Goal: Task Accomplishment & Management: Use online tool/utility

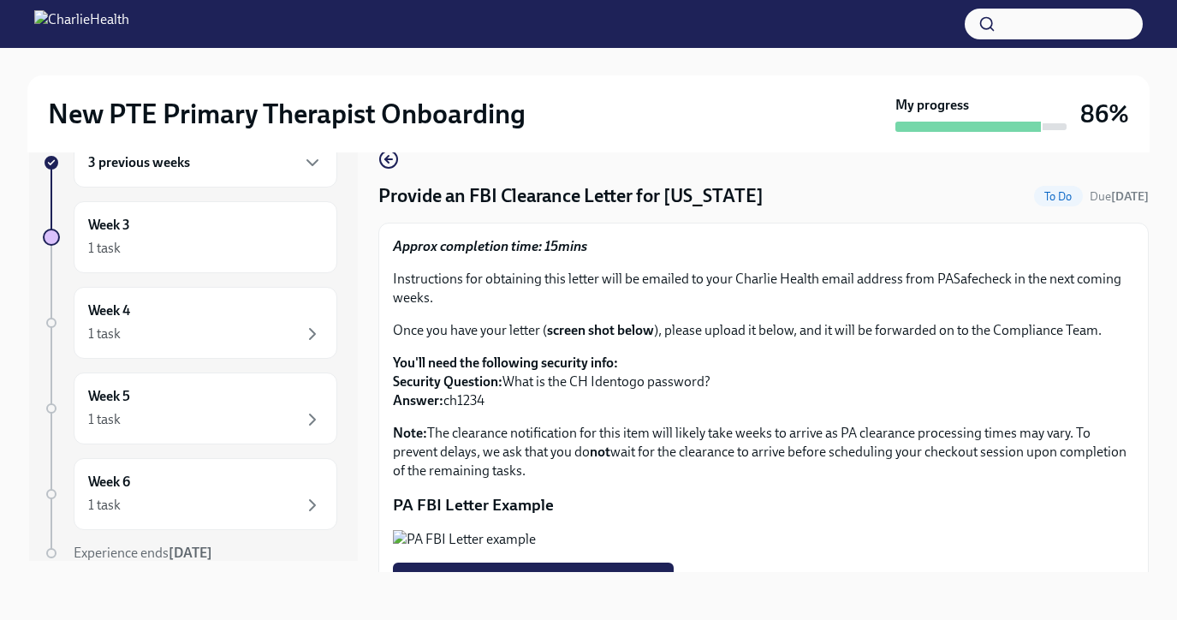
click at [228, 282] on div "3 previous weeks Week 3 1 task Week 4 1 task Week 5 1 task Week 6 1 task Experi…" at bounding box center [190, 384] width 294 height 493
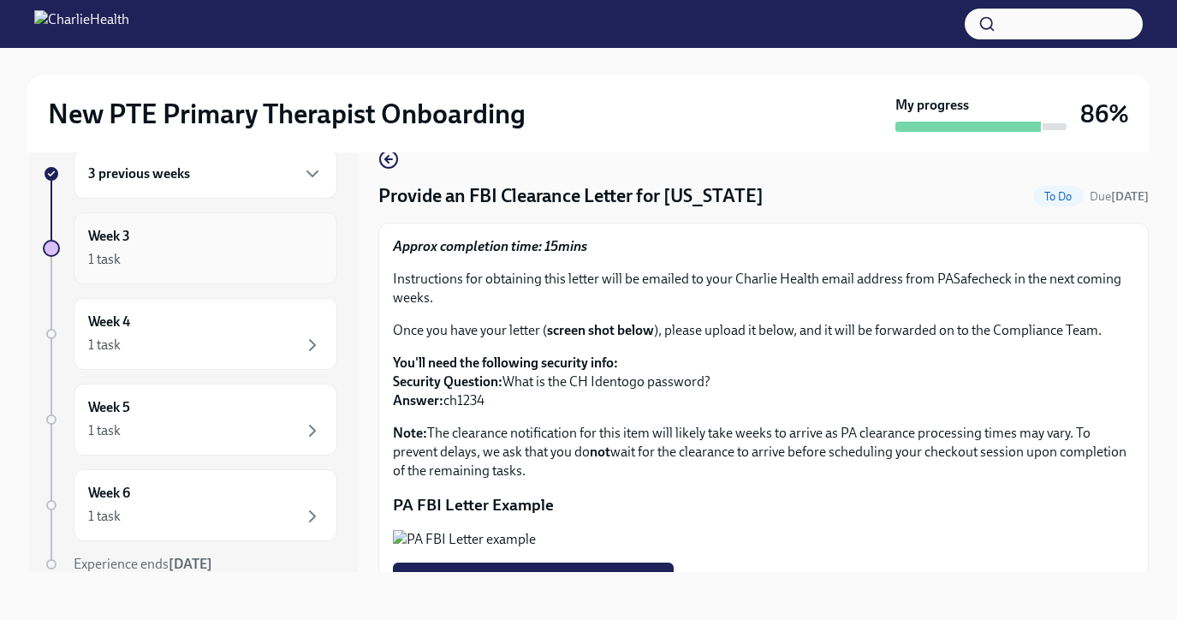
click at [206, 240] on div "Week 3 1 task" at bounding box center [205, 248] width 235 height 43
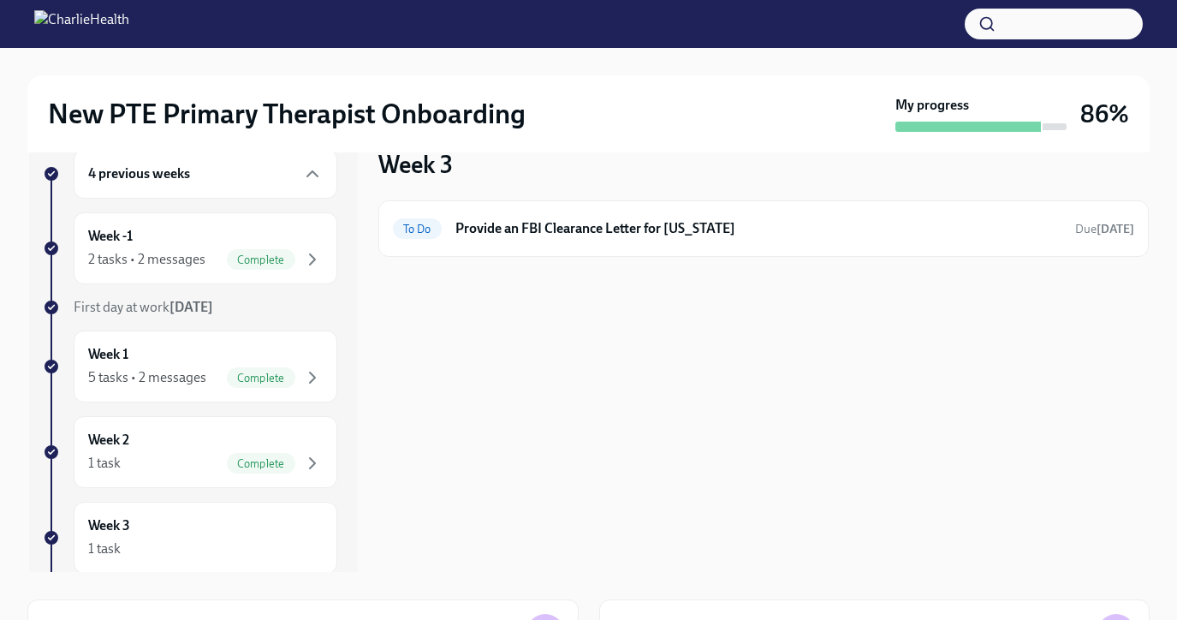
click at [206, 180] on div "4 previous weeks" at bounding box center [205, 173] width 235 height 21
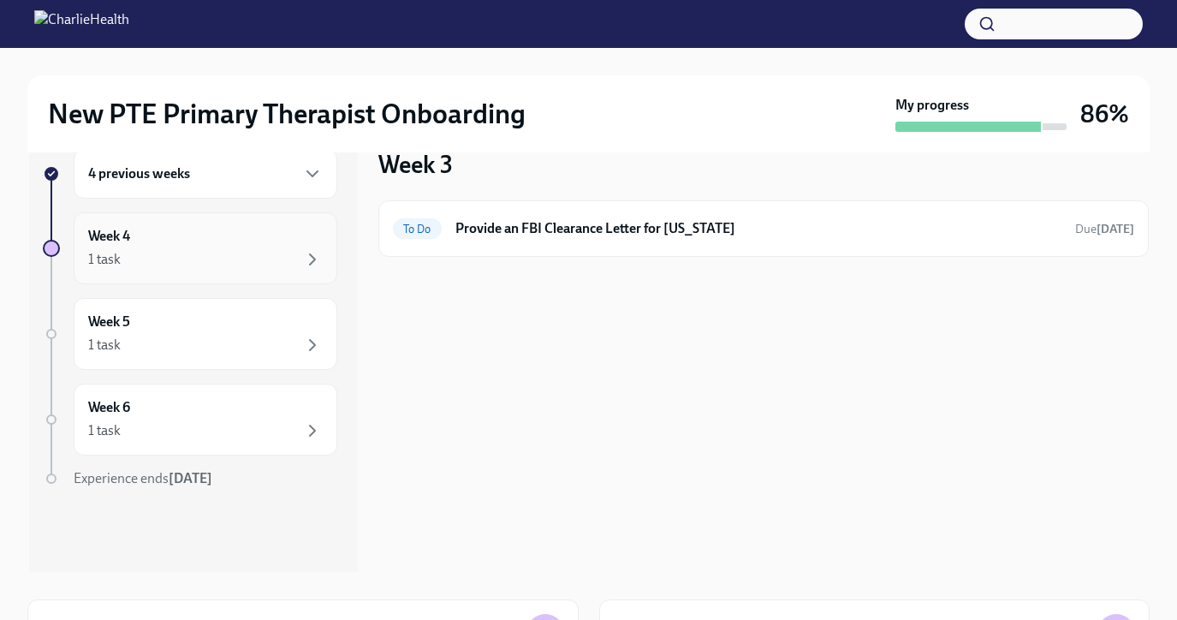
click at [206, 255] on div "1 task" at bounding box center [205, 259] width 235 height 21
click at [273, 170] on div "4 previous weeks" at bounding box center [205, 173] width 235 height 21
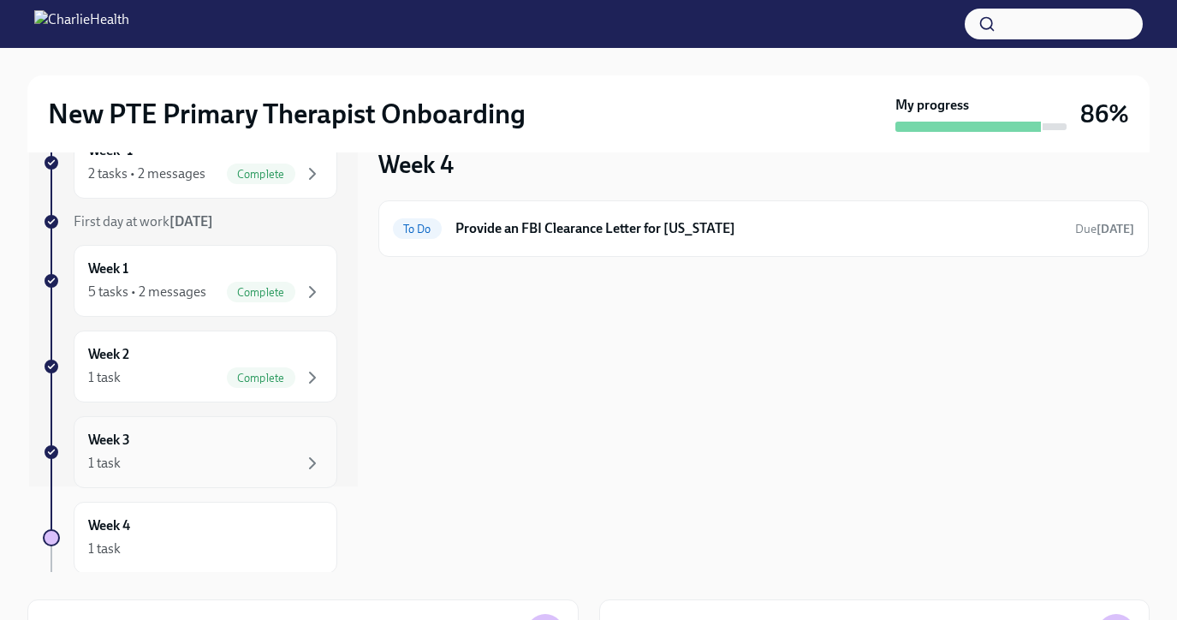
scroll to position [213, 0]
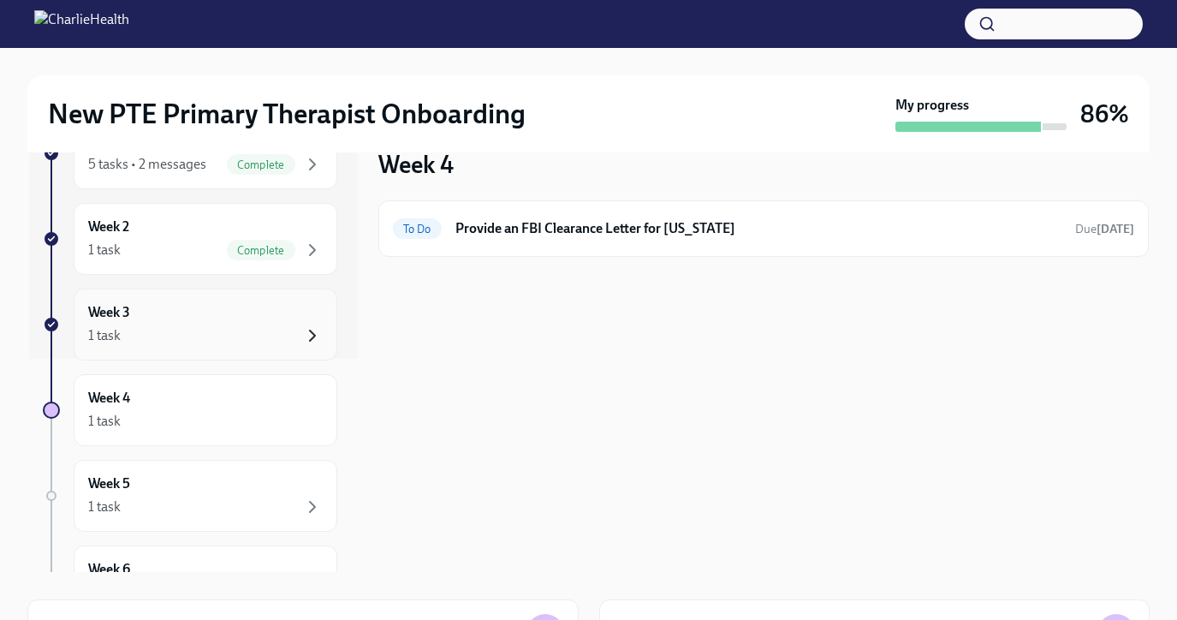
click at [317, 335] on icon "button" at bounding box center [312, 335] width 21 height 21
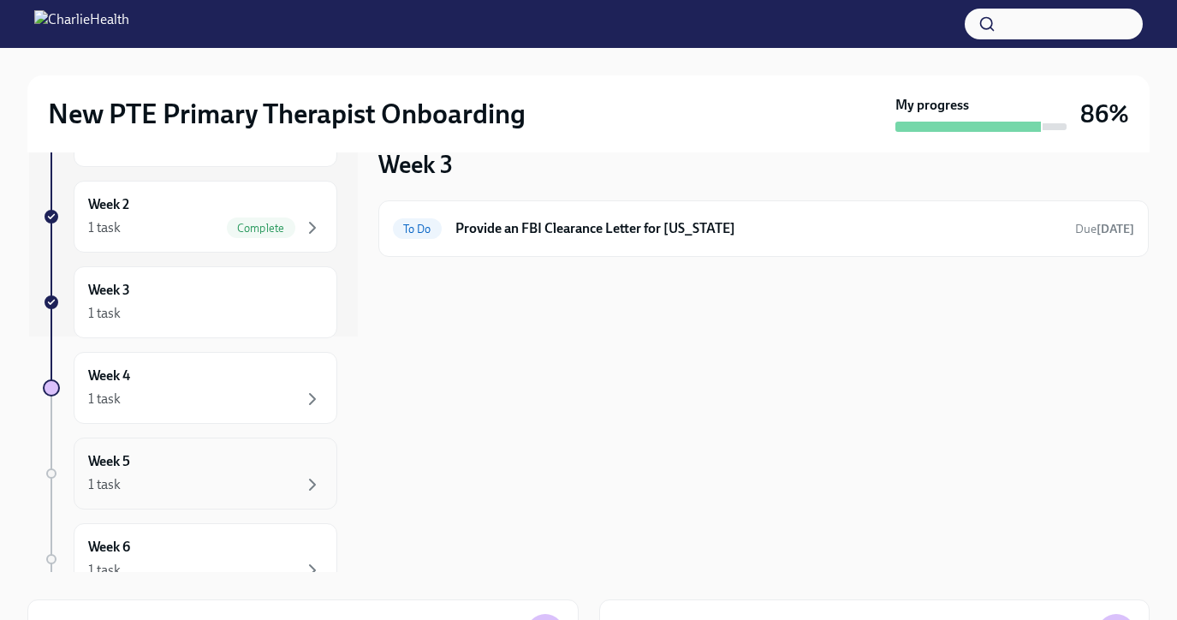
scroll to position [237, 0]
